Goal: Transaction & Acquisition: Purchase product/service

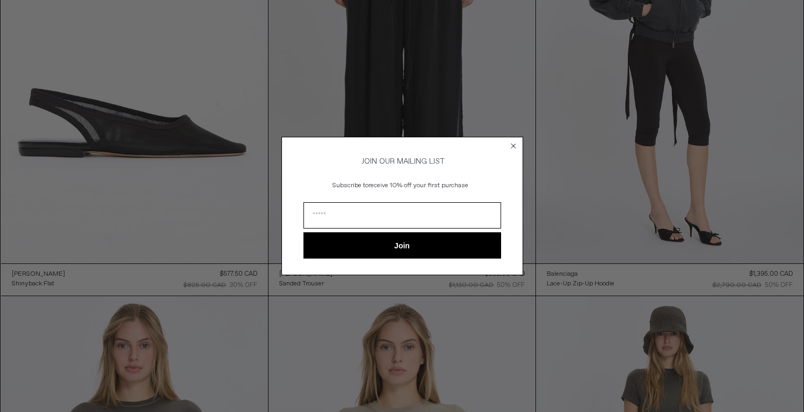
click at [513, 141] on circle "Close dialog" at bounding box center [513, 146] width 10 height 10
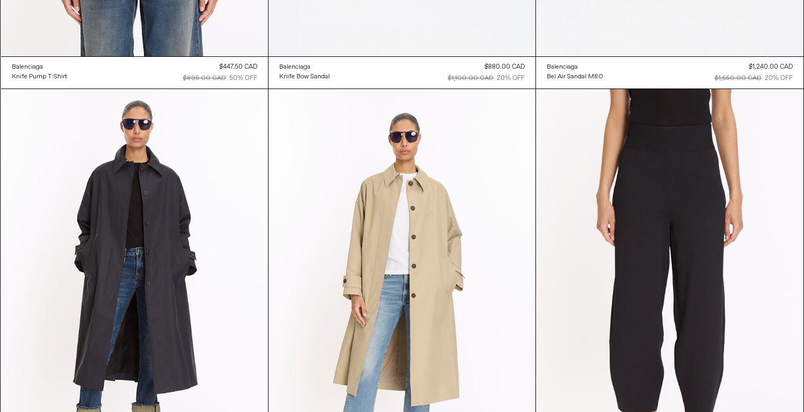
scroll to position [2809, 0]
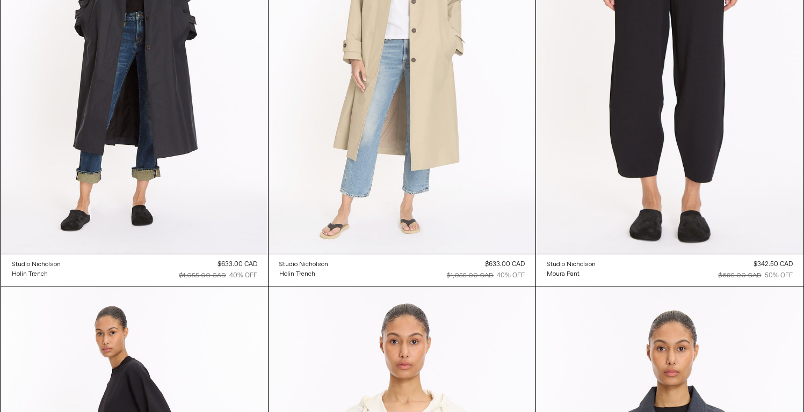
click at [460, 174] on at bounding box center [401, 53] width 267 height 400
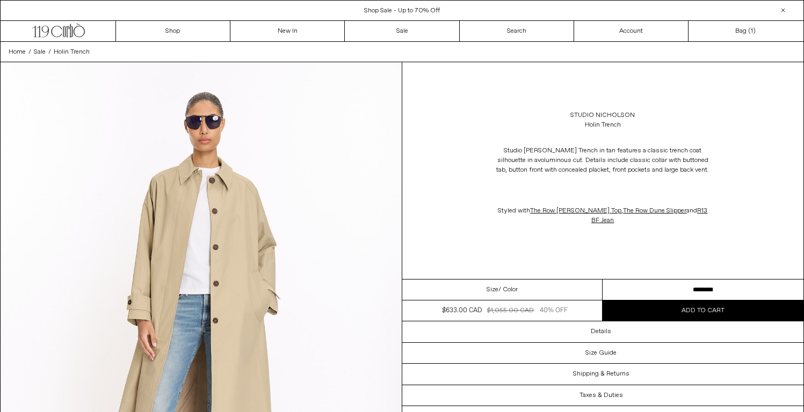
scroll to position [1, 0]
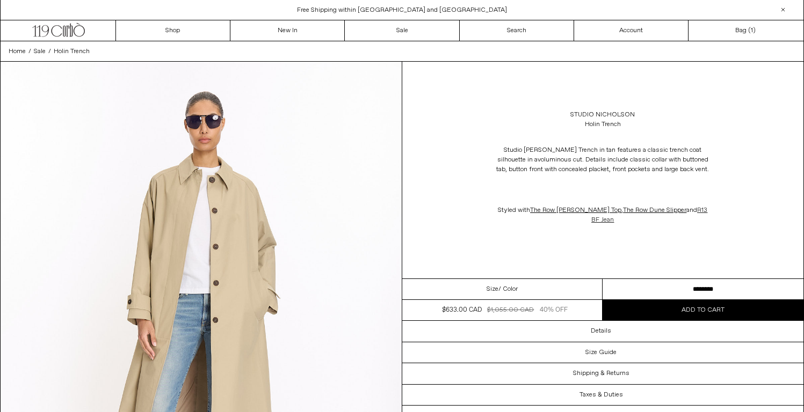
click at [690, 222] on link "R13 BF Jean" at bounding box center [649, 215] width 116 height 18
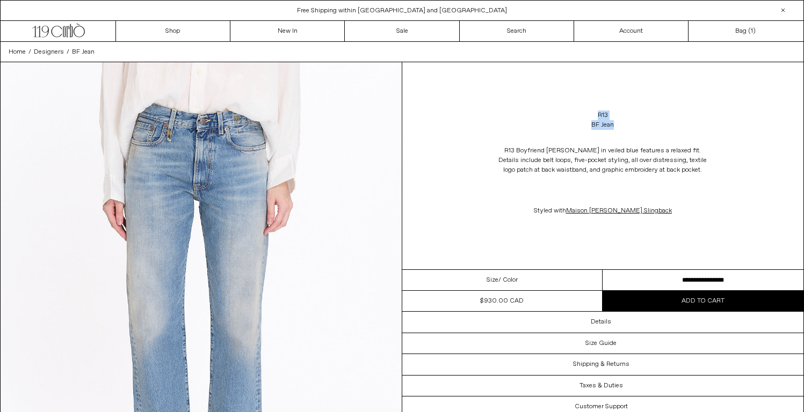
drag, startPoint x: 589, startPoint y: 111, endPoint x: 635, endPoint y: 127, distance: 48.1
click at [635, 127] on div "R13 BF Jean" at bounding box center [603, 120] width 402 height 30
copy div "R13 BF Jean"
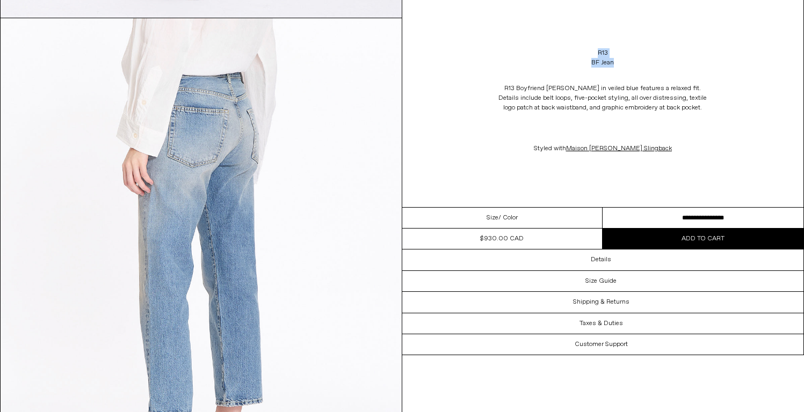
scroll to position [1195, 0]
